Goal: Information Seeking & Learning: Find specific page/section

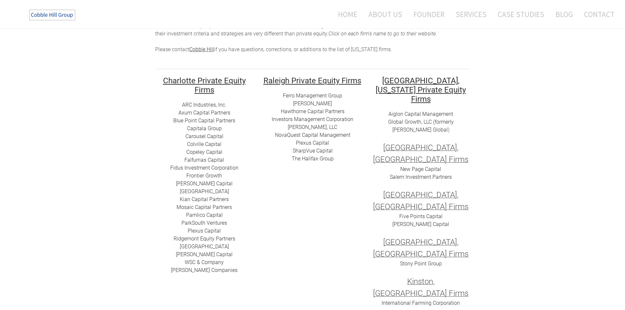
scroll to position [66, 0]
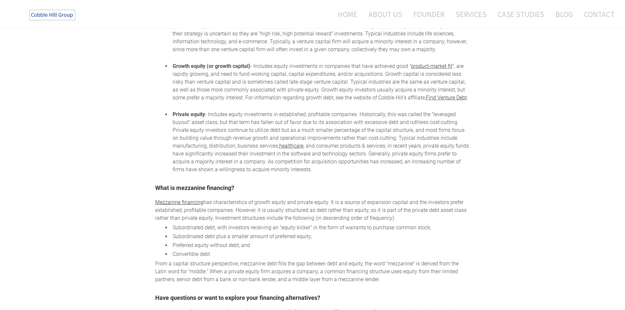
scroll to position [958, 0]
